Goal: Task Accomplishment & Management: Manage account settings

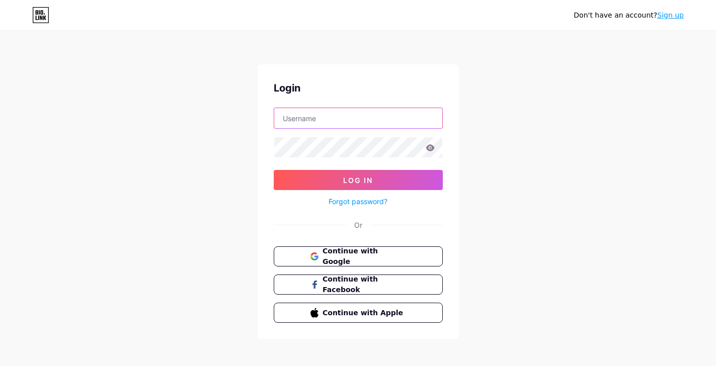
click at [308, 119] on input "text" at bounding box center [358, 118] width 168 height 20
type input "o"
type input "Oleta"
click at [317, 256] on icon at bounding box center [316, 258] width 4 height 4
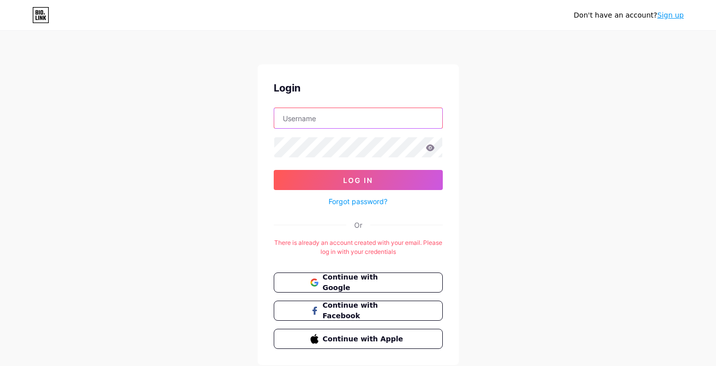
click at [313, 125] on input "text" at bounding box center [358, 118] width 168 height 20
type input "oletathevegan"
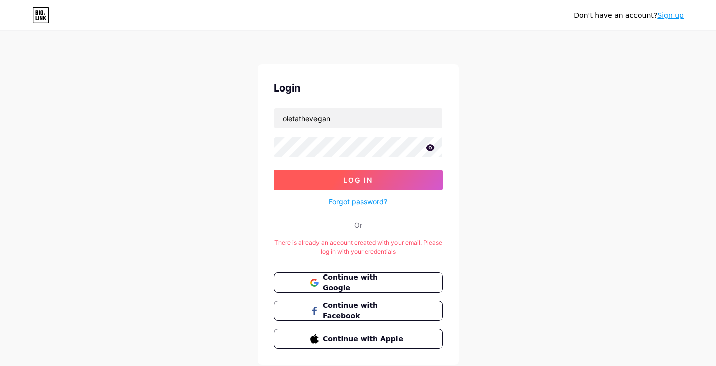
click at [303, 185] on button "Log In" at bounding box center [358, 180] width 169 height 20
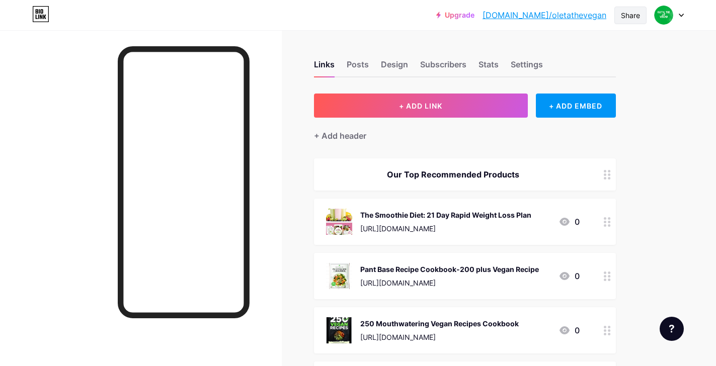
click at [627, 17] on div "Share" at bounding box center [630, 15] width 19 height 11
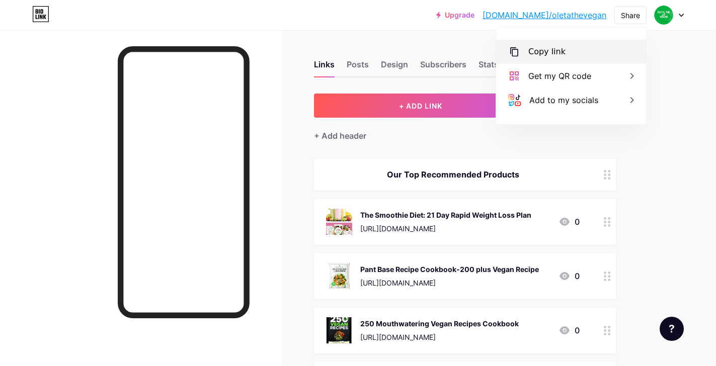
click at [568, 51] on div "Copy link" at bounding box center [571, 52] width 150 height 24
click at [555, 58] on div "Copy link" at bounding box center [571, 52] width 150 height 24
click at [544, 55] on div "Copy link" at bounding box center [546, 52] width 37 height 12
click at [559, 53] on div "Copy link" at bounding box center [546, 52] width 37 height 12
click at [550, 49] on div "Copy link" at bounding box center [546, 52] width 37 height 12
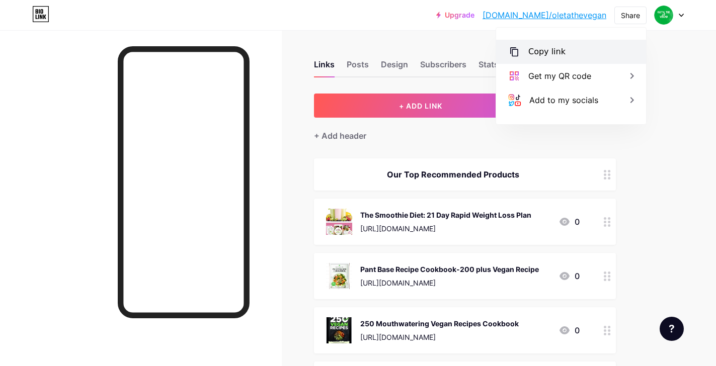
click at [536, 51] on div "Copy link" at bounding box center [546, 52] width 37 height 12
click at [547, 47] on div "Copy link" at bounding box center [546, 52] width 37 height 12
